Goal: Navigation & Orientation: Find specific page/section

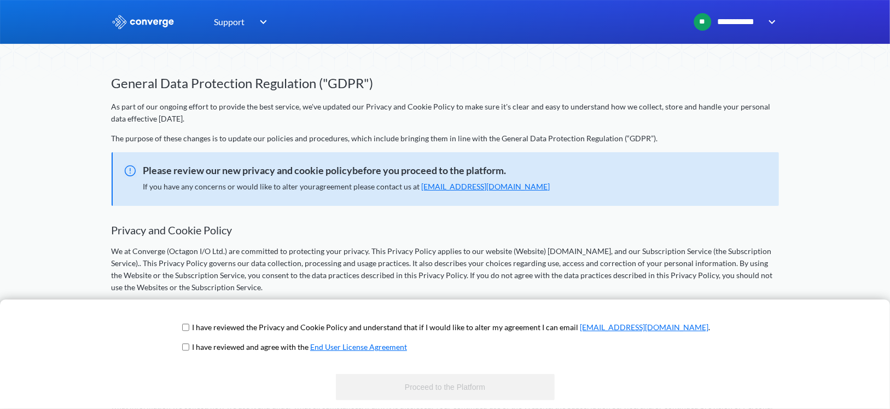
click at [228, 326] on span "I have reviewed the Privacy and Cookie Policy and understand that if I would li…" at bounding box center [445, 331] width 530 height 20
click at [189, 331] on input "checkbox" at bounding box center [185, 327] width 7 height 9
checkbox input "true"
click at [189, 349] on input "checkbox" at bounding box center [185, 347] width 7 height 9
checkbox input "true"
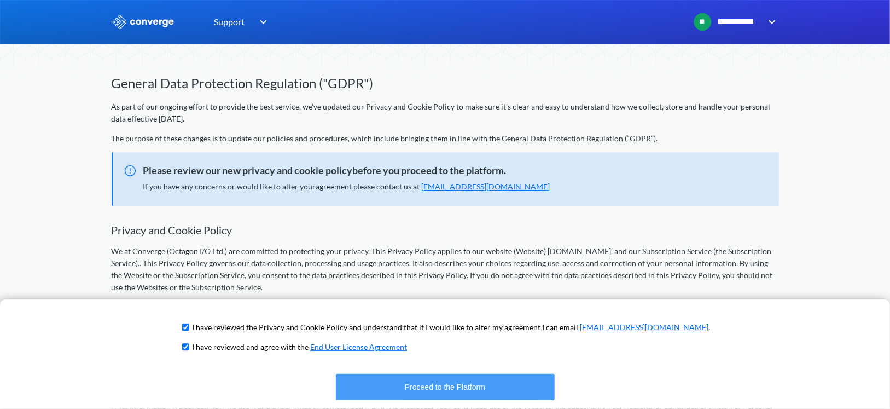
click at [426, 390] on button "Proceed to the Platform" at bounding box center [445, 387] width 219 height 26
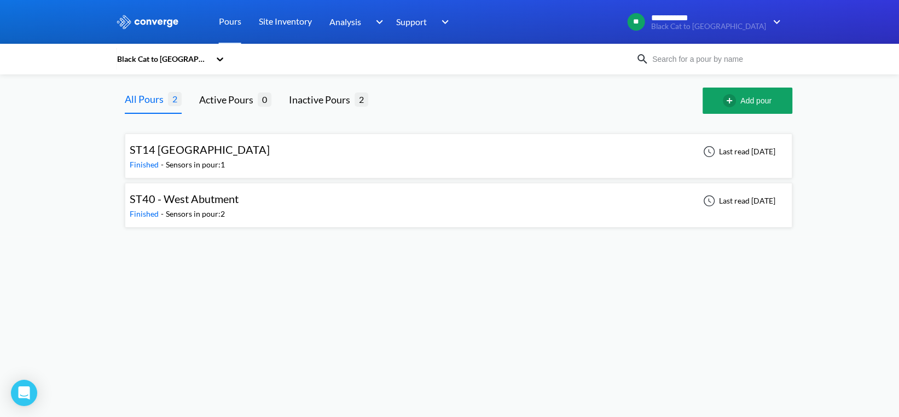
click at [170, 153] on span "ST14 [GEOGRAPHIC_DATA]" at bounding box center [200, 149] width 140 height 13
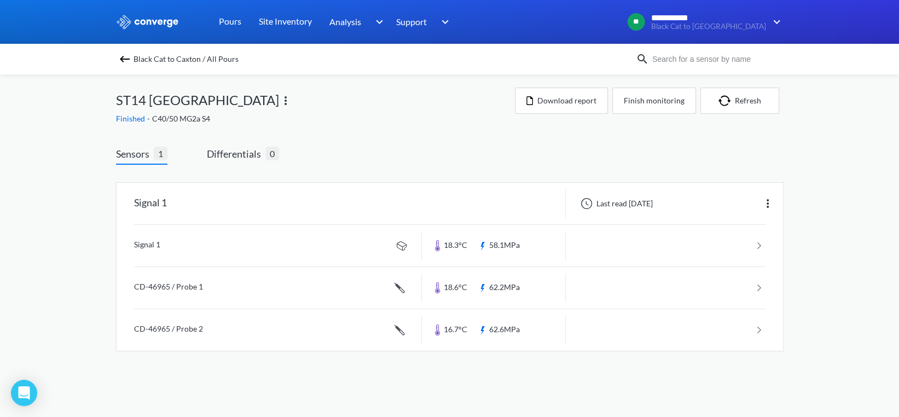
click at [121, 58] on img at bounding box center [124, 59] width 13 height 13
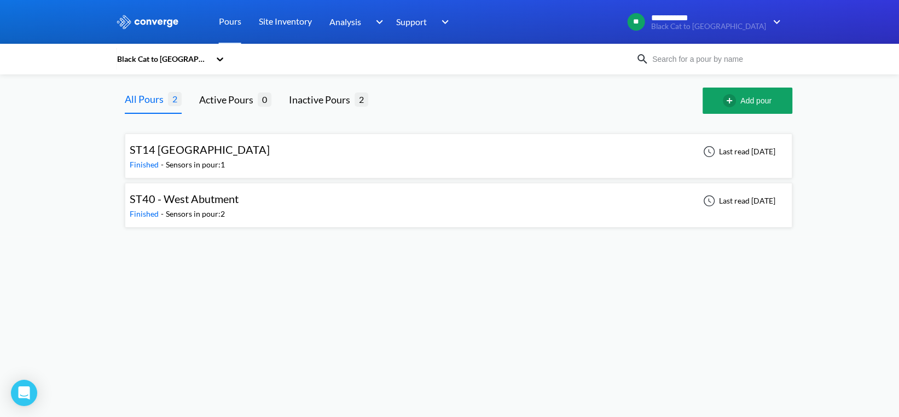
click at [206, 208] on div "Sensors in pour: 2" at bounding box center [195, 214] width 59 height 12
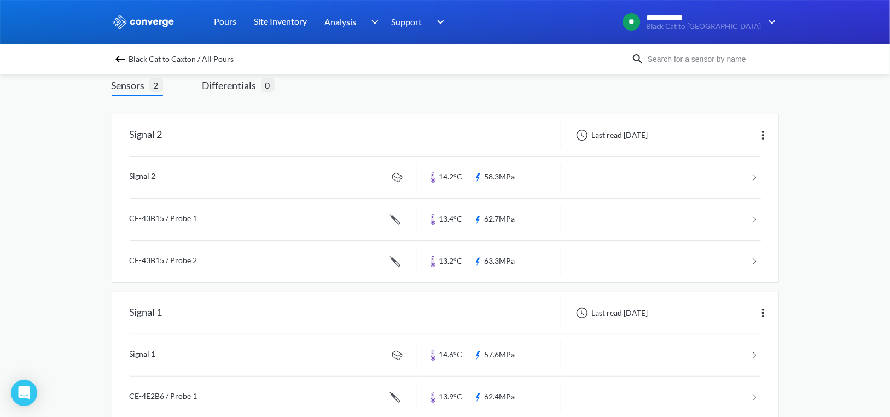
scroll to position [132, 0]
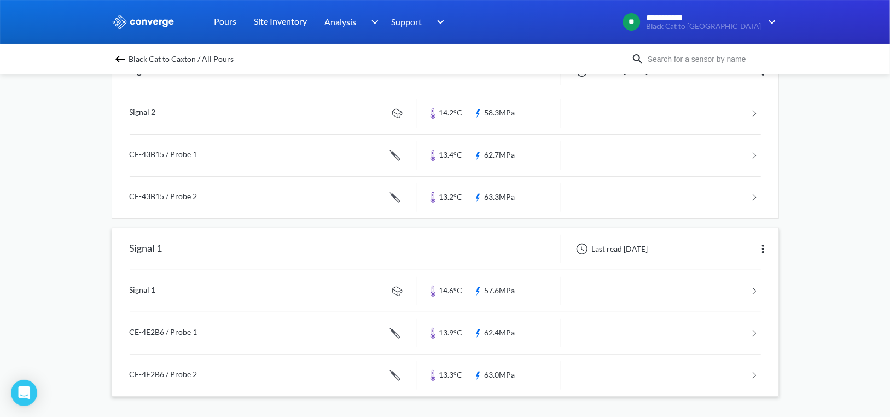
click at [765, 246] on img at bounding box center [763, 248] width 13 height 13
click at [827, 233] on div "**********" at bounding box center [445, 143] width 890 height 551
click at [751, 291] on link at bounding box center [446, 291] width 632 height 42
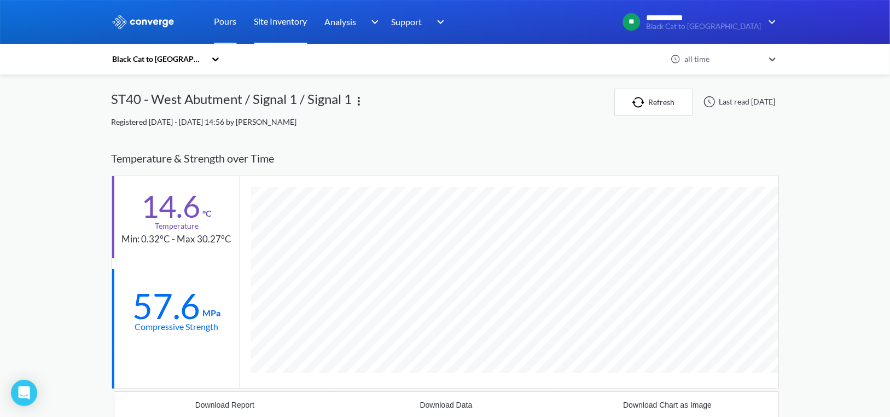
click at [280, 27] on link "Site Inventory" at bounding box center [280, 22] width 53 height 44
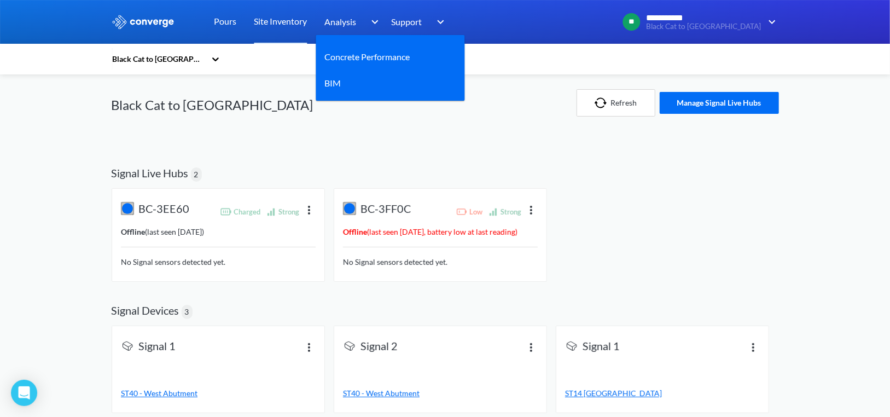
click at [344, 22] on span "Analysis" at bounding box center [341, 22] width 32 height 14
click at [349, 53] on link "Concrete Performance" at bounding box center [367, 57] width 85 height 14
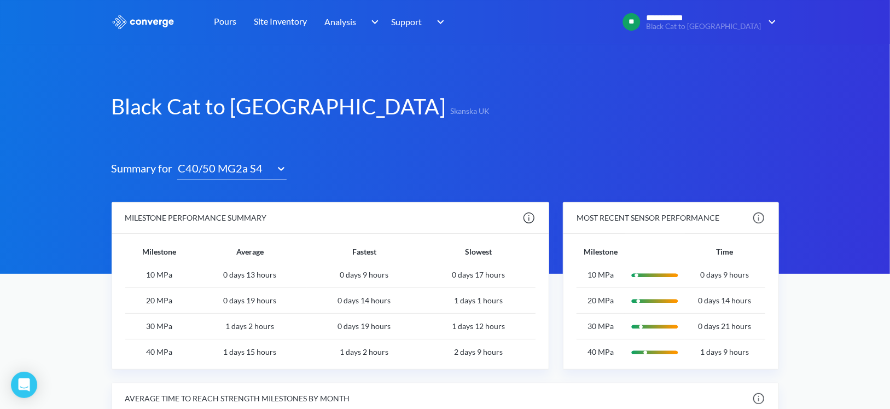
click at [276, 169] on icon at bounding box center [281, 168] width 11 height 11
click at [222, 24] on link "Pours" at bounding box center [226, 22] width 22 height 44
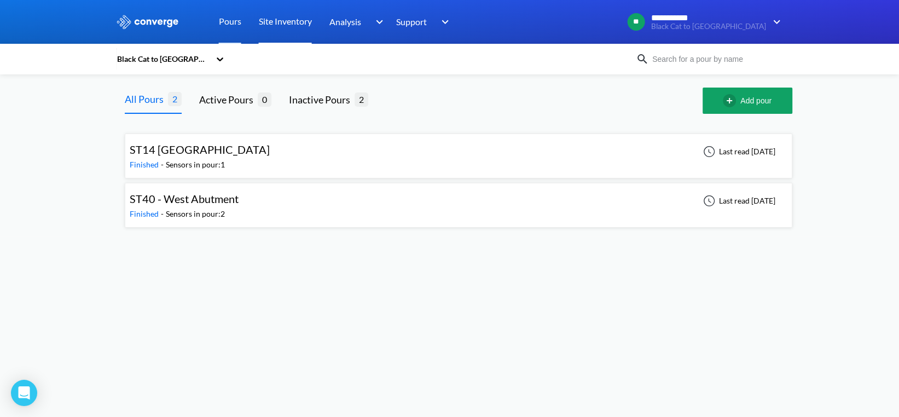
click at [287, 27] on link "Site Inventory" at bounding box center [285, 22] width 53 height 44
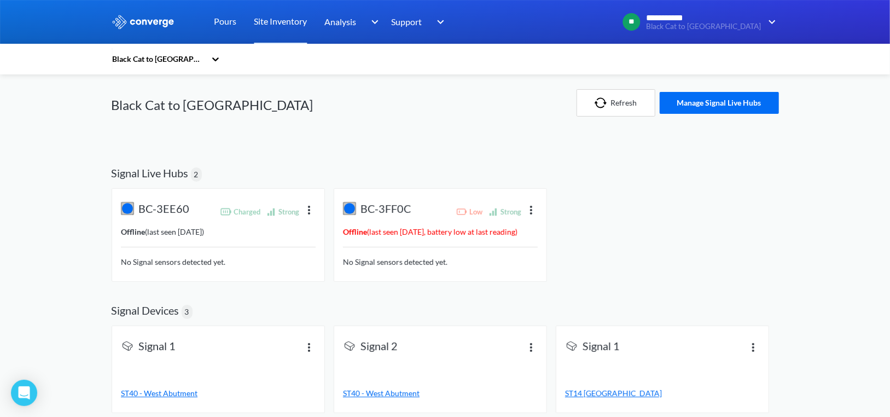
scroll to position [12, 0]
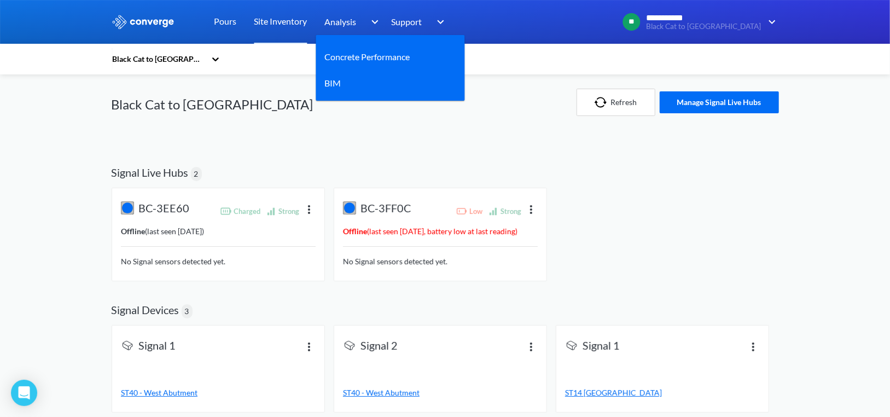
click at [344, 30] on div "Analysis" at bounding box center [353, 22] width 57 height 44
click at [343, 82] on div "BIM" at bounding box center [337, 83] width 25 height 14
click at [337, 84] on link "BIM" at bounding box center [333, 83] width 16 height 14
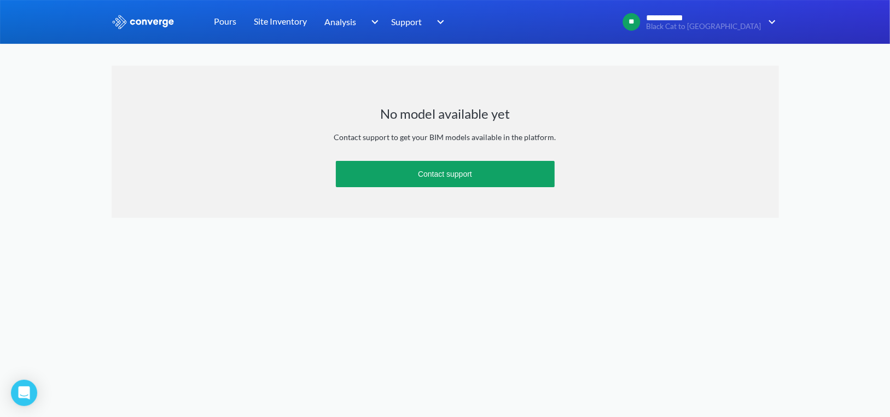
click at [154, 19] on img at bounding box center [143, 22] width 63 height 14
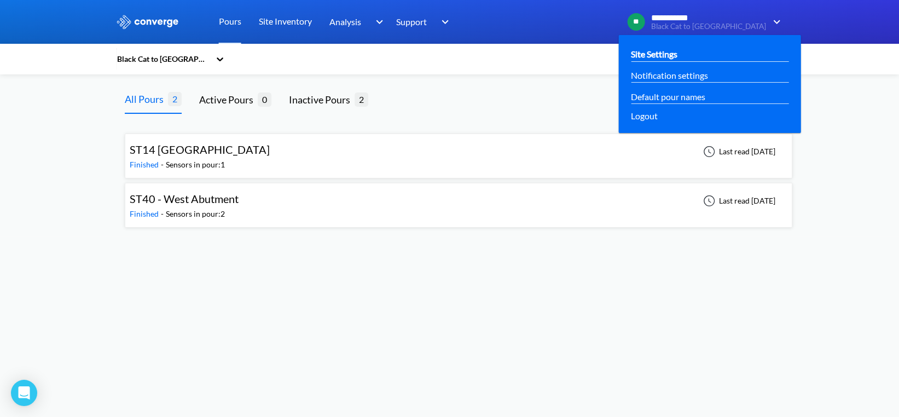
click at [739, 53] on div "Site Settings" at bounding box center [710, 54] width 158 height 14
click at [702, 74] on link "Notification settings" at bounding box center [669, 75] width 77 height 14
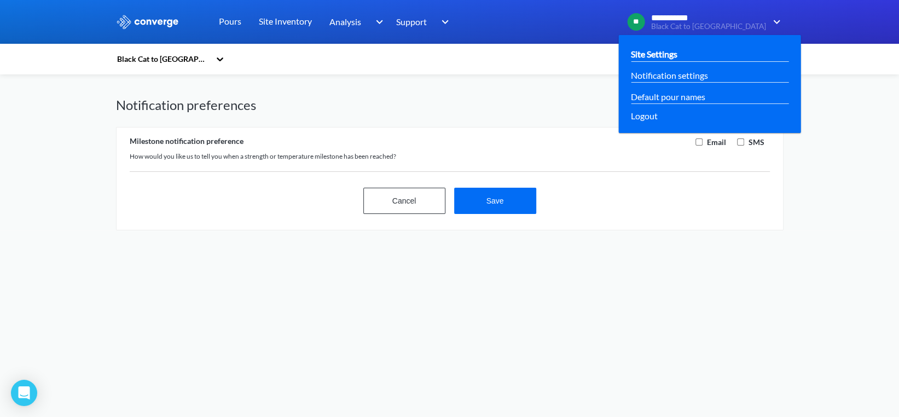
click at [677, 56] on link "Site Settings" at bounding box center [654, 54] width 47 height 14
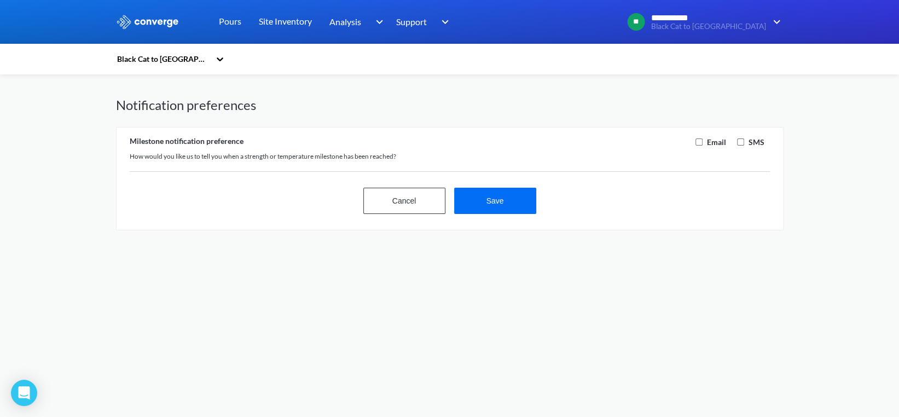
click at [173, 24] on img at bounding box center [147, 22] width 63 height 14
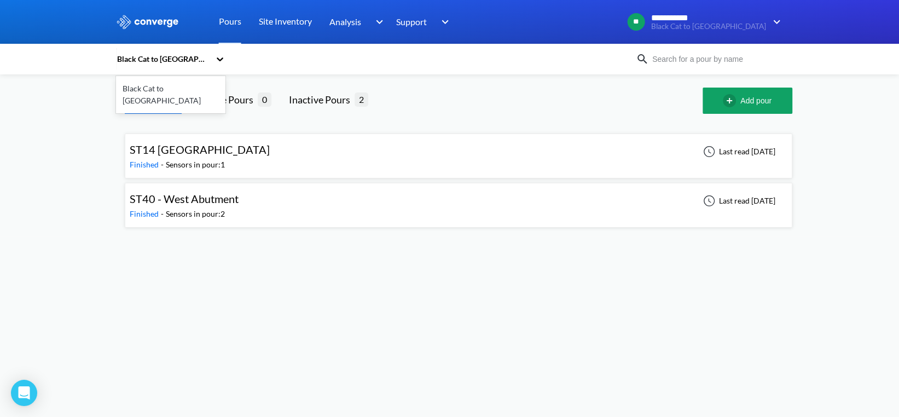
click at [221, 61] on icon at bounding box center [220, 59] width 11 height 11
click at [517, 115] on div "ST14 West Wall Finished - Sensors in pour: 1 Last read 5 months ago ST40 - West…" at bounding box center [458, 175] width 685 height 123
click at [281, 20] on link "Site Inventory" at bounding box center [285, 22] width 53 height 44
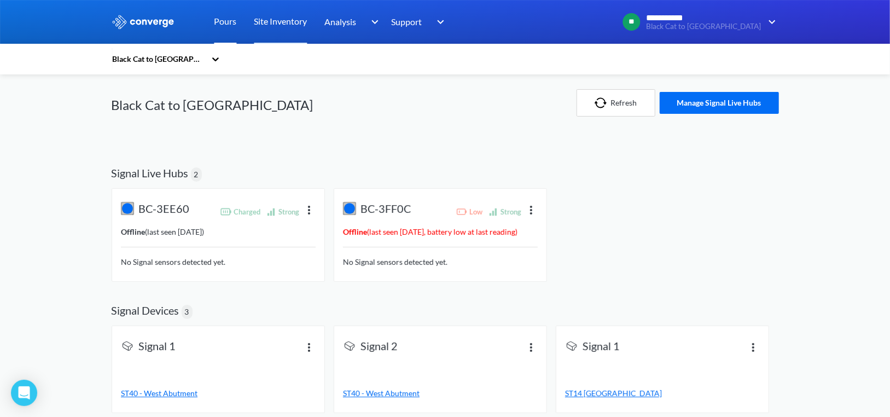
click at [225, 16] on link "Pours" at bounding box center [226, 22] width 22 height 44
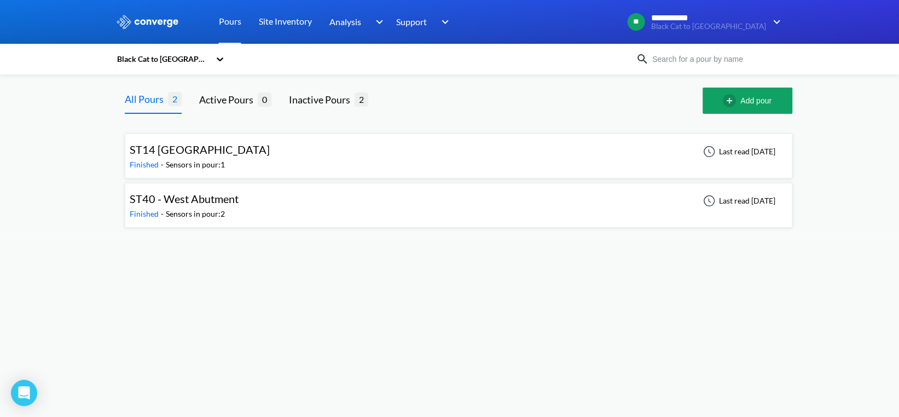
click at [193, 158] on div "ST14 [GEOGRAPHIC_DATA]" at bounding box center [200, 149] width 140 height 17
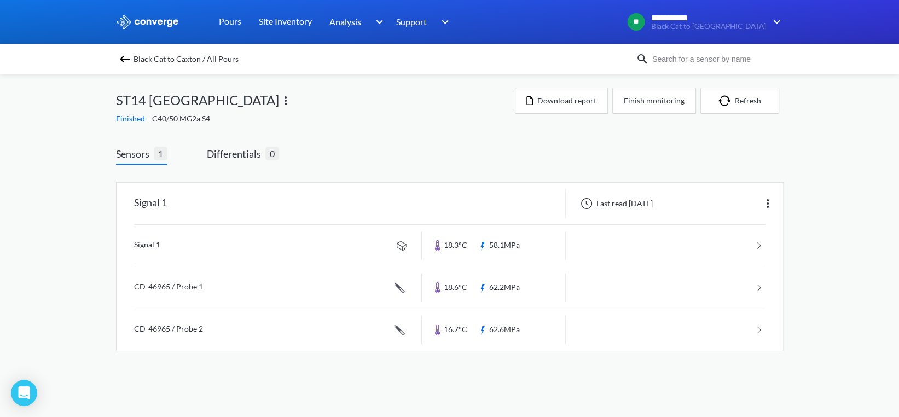
click at [124, 62] on img at bounding box center [124, 59] width 13 height 13
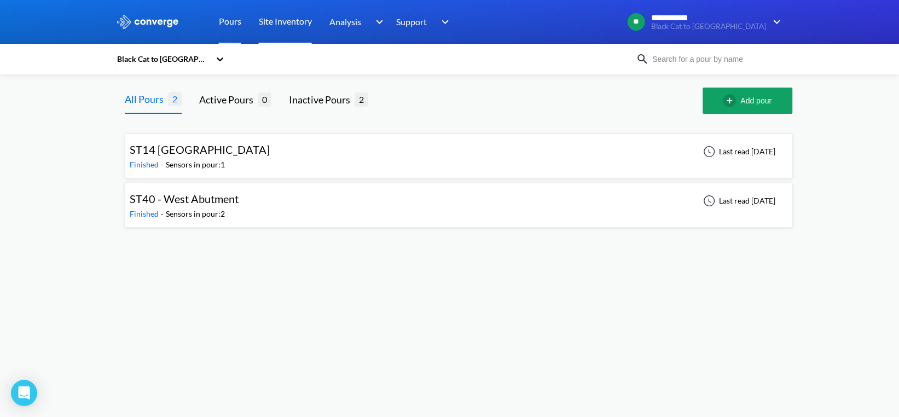
click at [283, 22] on link "Site Inventory" at bounding box center [285, 22] width 53 height 44
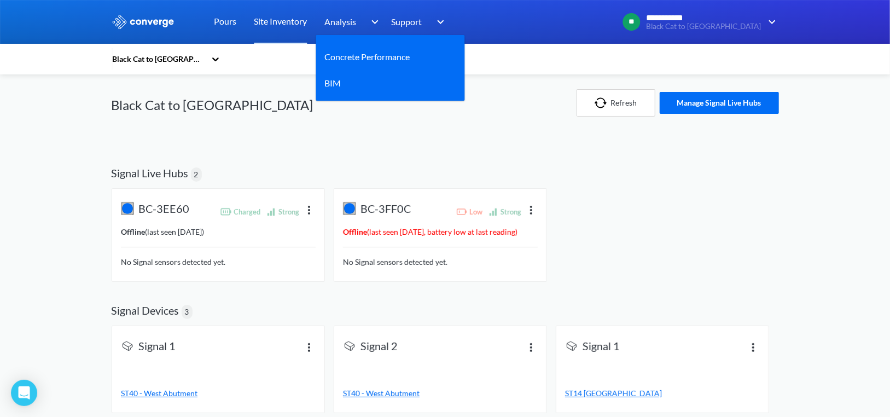
click at [346, 29] on div "Analysis" at bounding box center [353, 22] width 57 height 44
click at [334, 82] on link "BIM" at bounding box center [333, 83] width 16 height 14
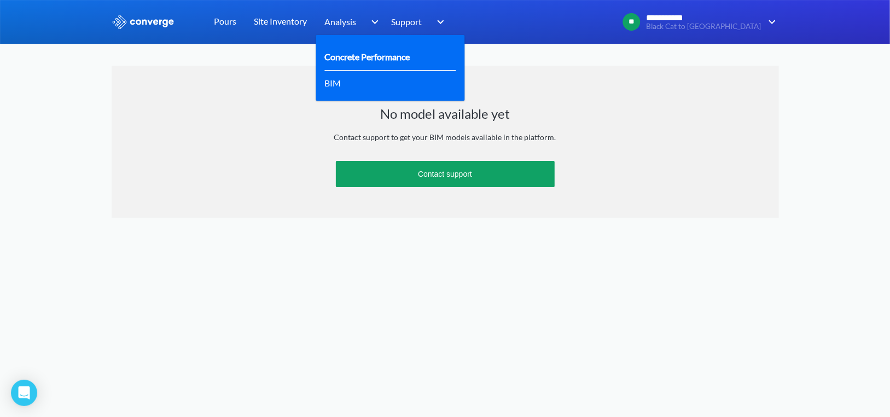
click at [347, 51] on link "Concrete Performance" at bounding box center [367, 57] width 85 height 14
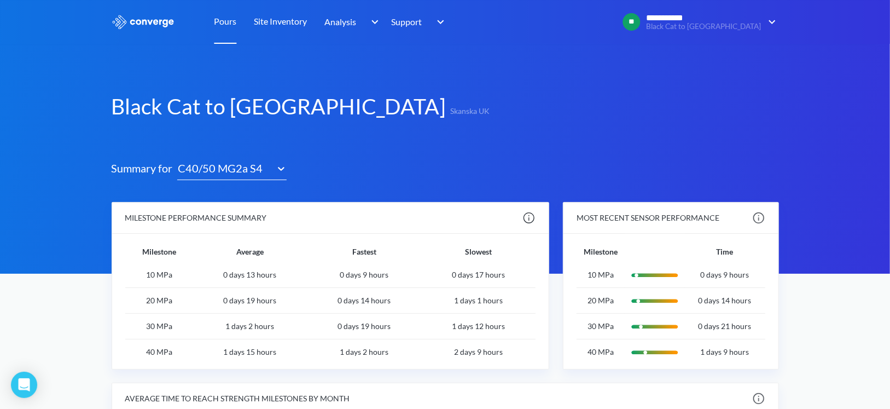
click at [218, 21] on link "Pours" at bounding box center [226, 22] width 22 height 44
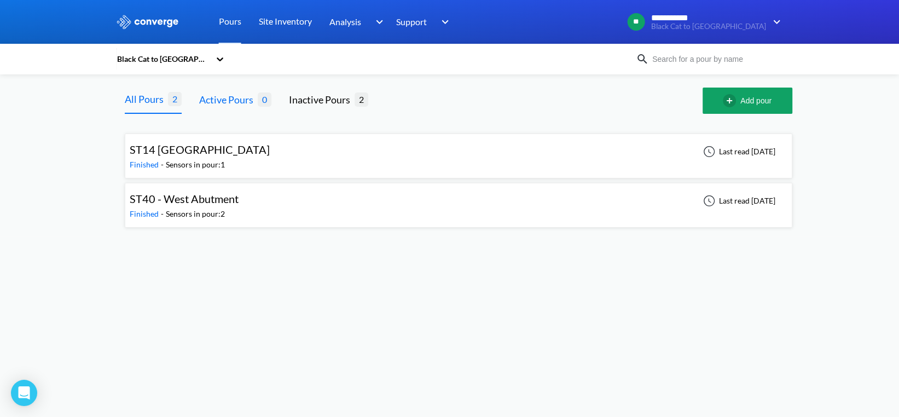
click at [207, 101] on div "Active Pours" at bounding box center [228, 99] width 59 height 15
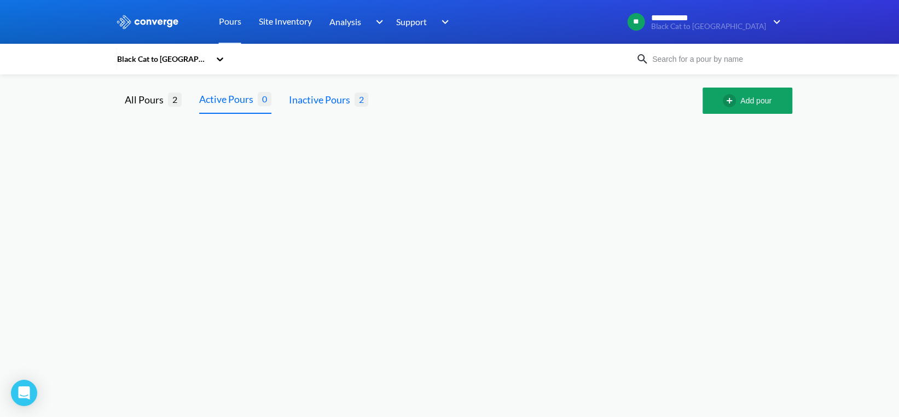
click at [316, 102] on div "Inactive Pours" at bounding box center [322, 99] width 66 height 15
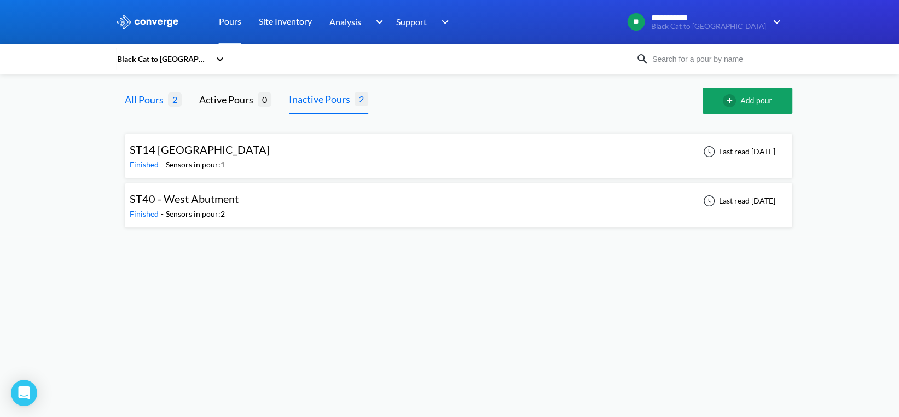
click at [147, 103] on div "All Pours" at bounding box center [146, 99] width 43 height 15
click at [163, 22] on img at bounding box center [147, 22] width 63 height 14
click at [219, 61] on icon at bounding box center [220, 59] width 7 height 4
click at [470, 96] on div at bounding box center [544, 101] width 317 height 26
click at [174, 159] on div "Sensors in pour: 1" at bounding box center [195, 165] width 59 height 12
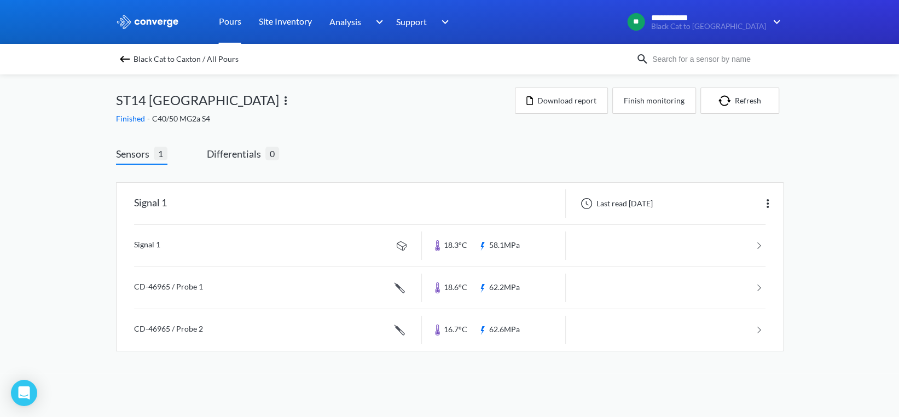
click at [235, 22] on link "Pours" at bounding box center [230, 22] width 22 height 44
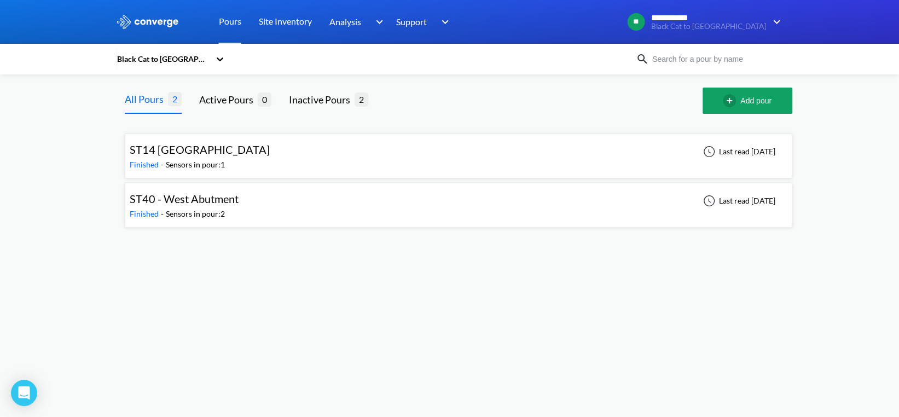
drag, startPoint x: 828, startPoint y: 1, endPoint x: 647, endPoint y: 288, distance: 340.1
click at [647, 288] on body "**********" at bounding box center [449, 208] width 899 height 417
click at [444, 265] on body "**********" at bounding box center [449, 208] width 899 height 417
